Goal: Find specific page/section: Find specific page/section

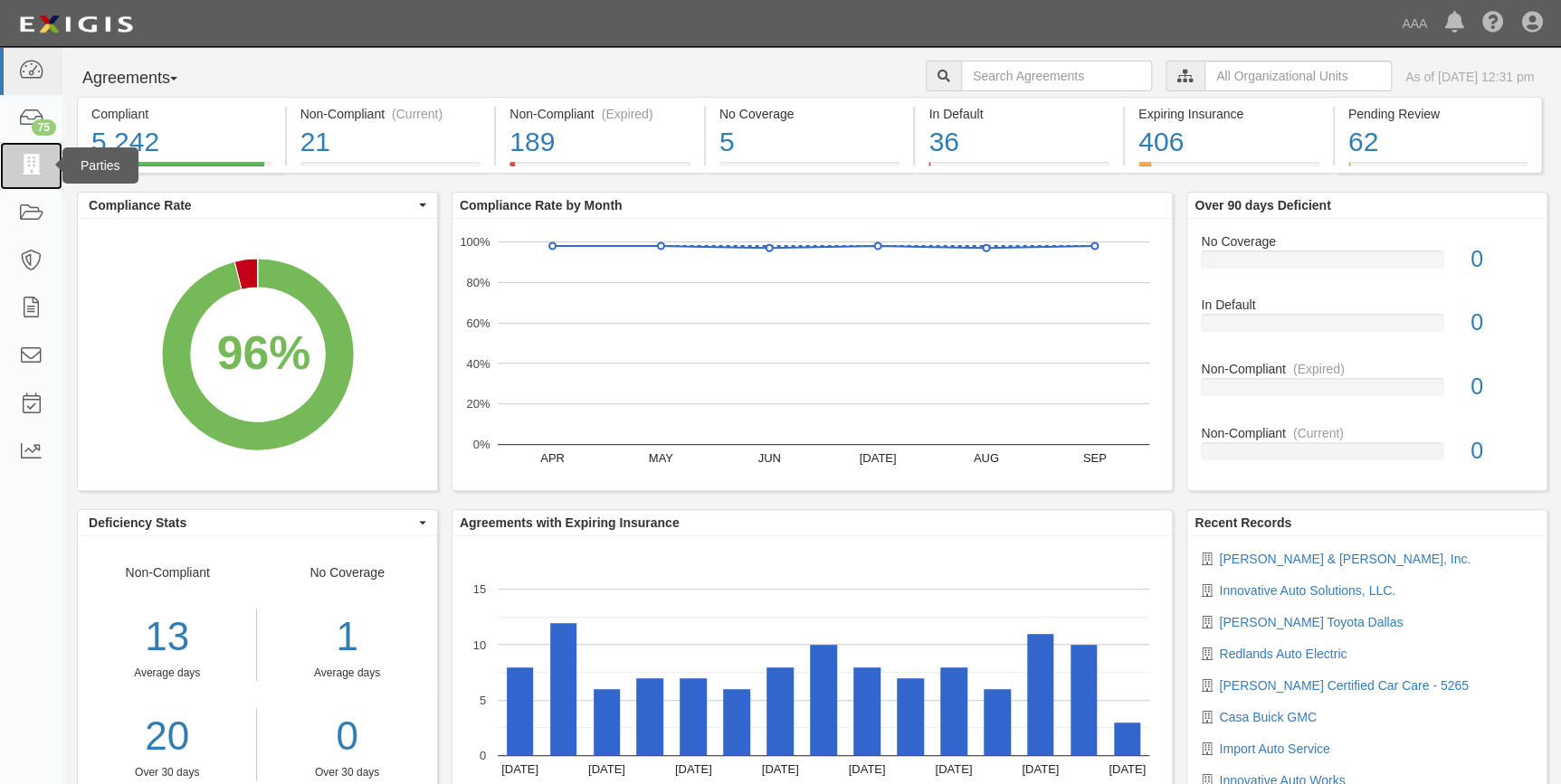
click at [19, 159] on icon at bounding box center [31, 166] width 25 height 20
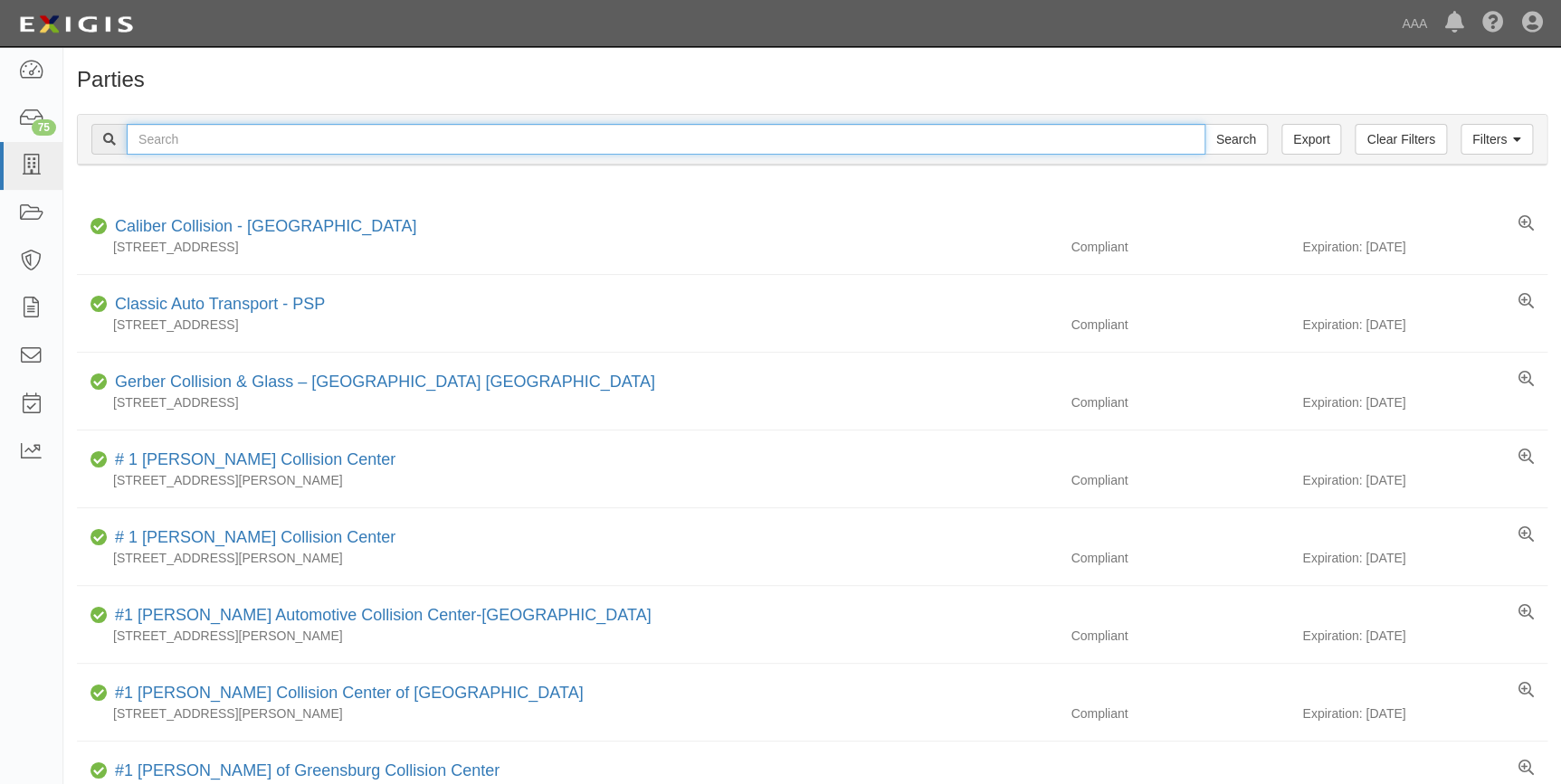
click at [854, 142] on input "text" at bounding box center [666, 139] width 1079 height 31
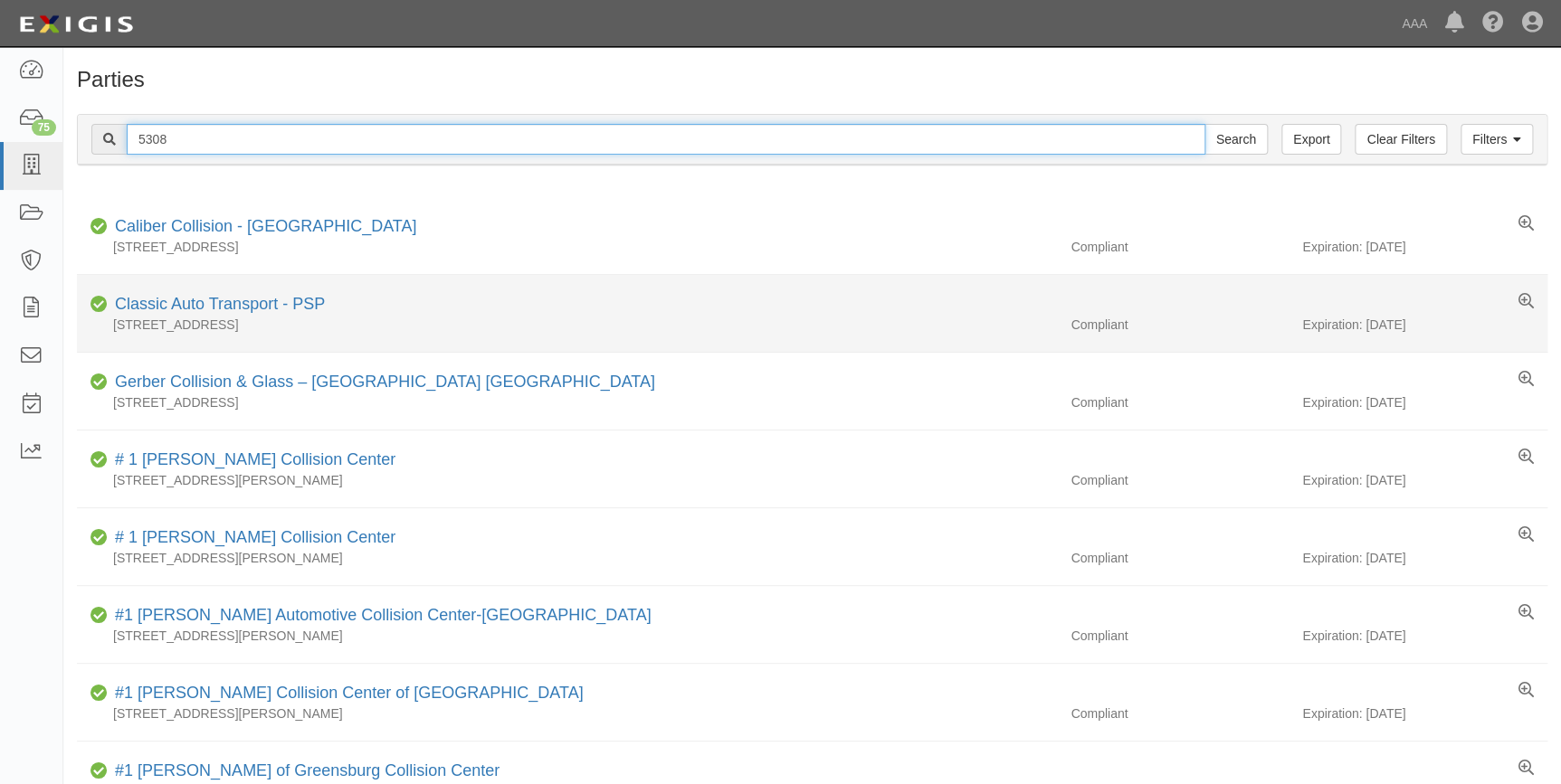
type input "5308"
click at [1204, 124] on input "Search" at bounding box center [1236, 139] width 63 height 31
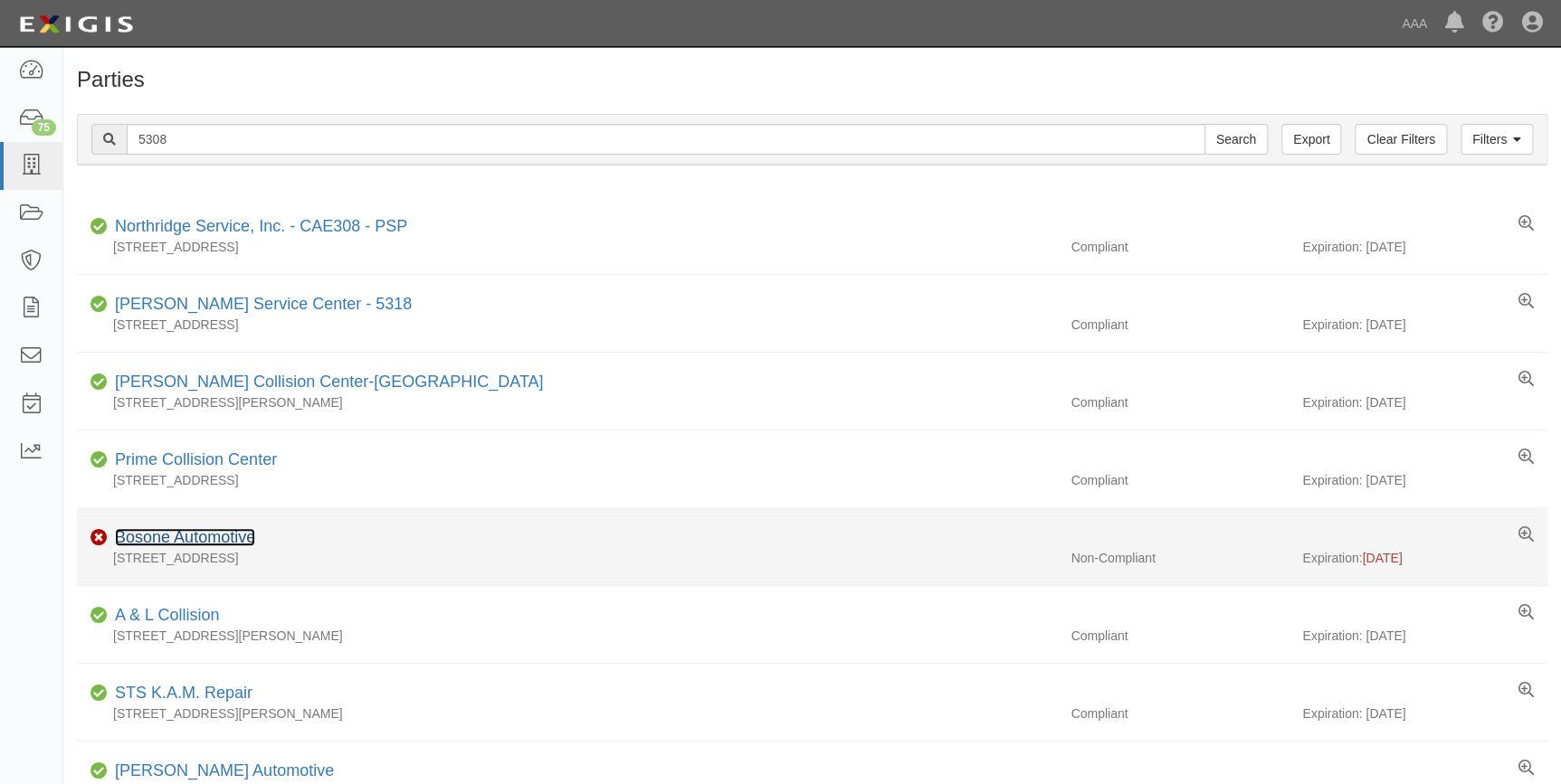
click at [181, 535] on link "Bosone Automotive" at bounding box center [185, 537] width 140 height 19
